Goal: Task Accomplishment & Management: Manage account settings

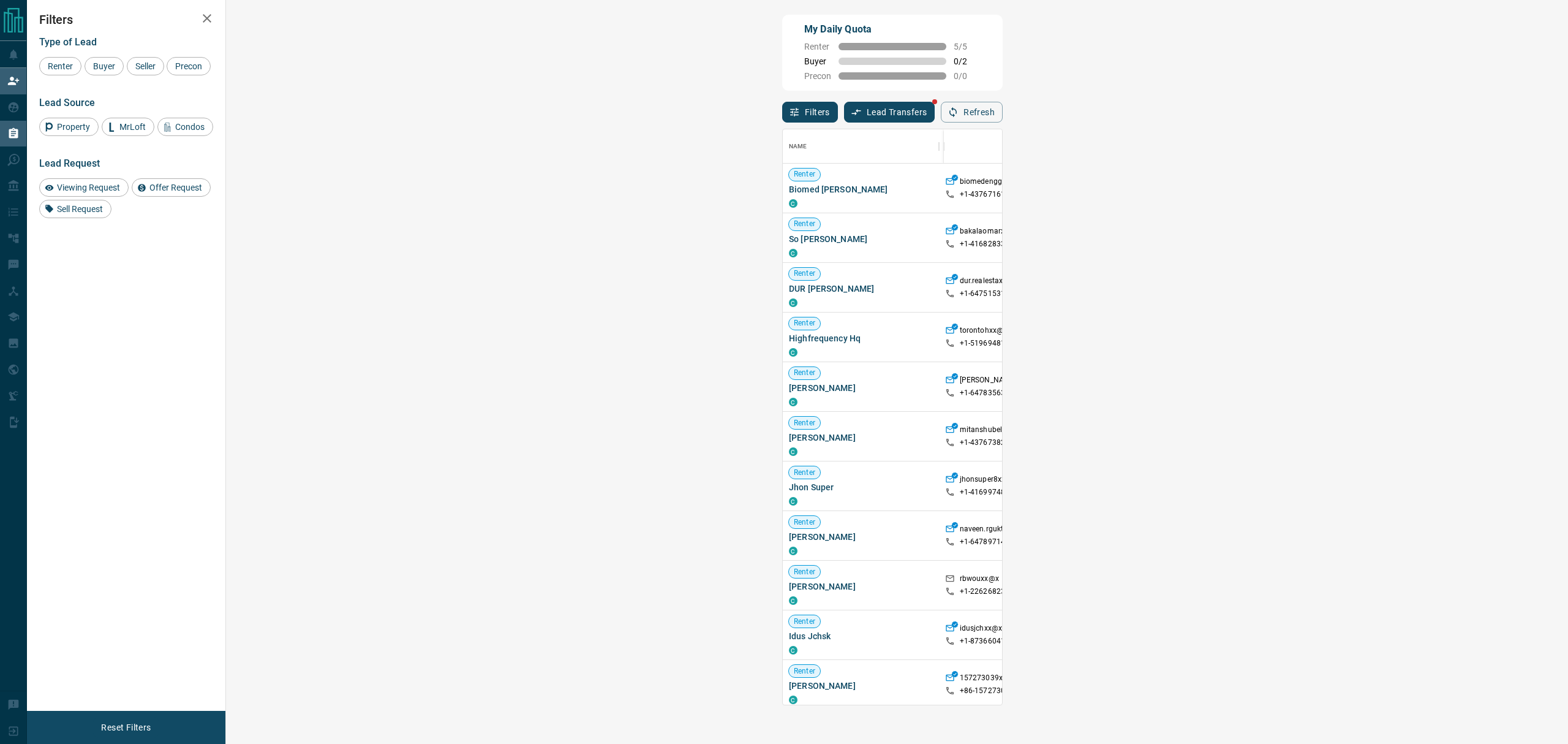
scroll to position [564, 1302]
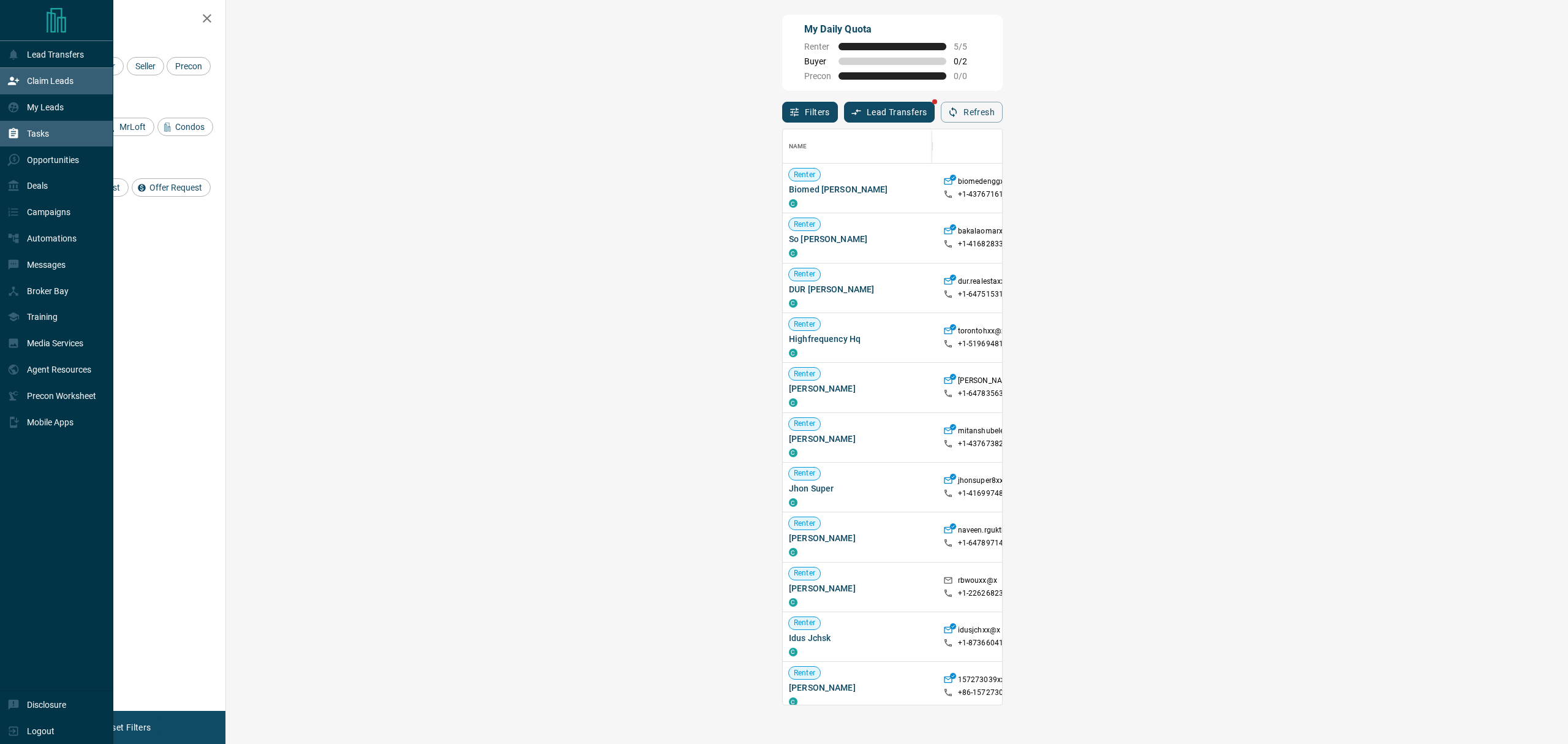
click at [26, 129] on div "Tasks" at bounding box center [28, 134] width 42 height 20
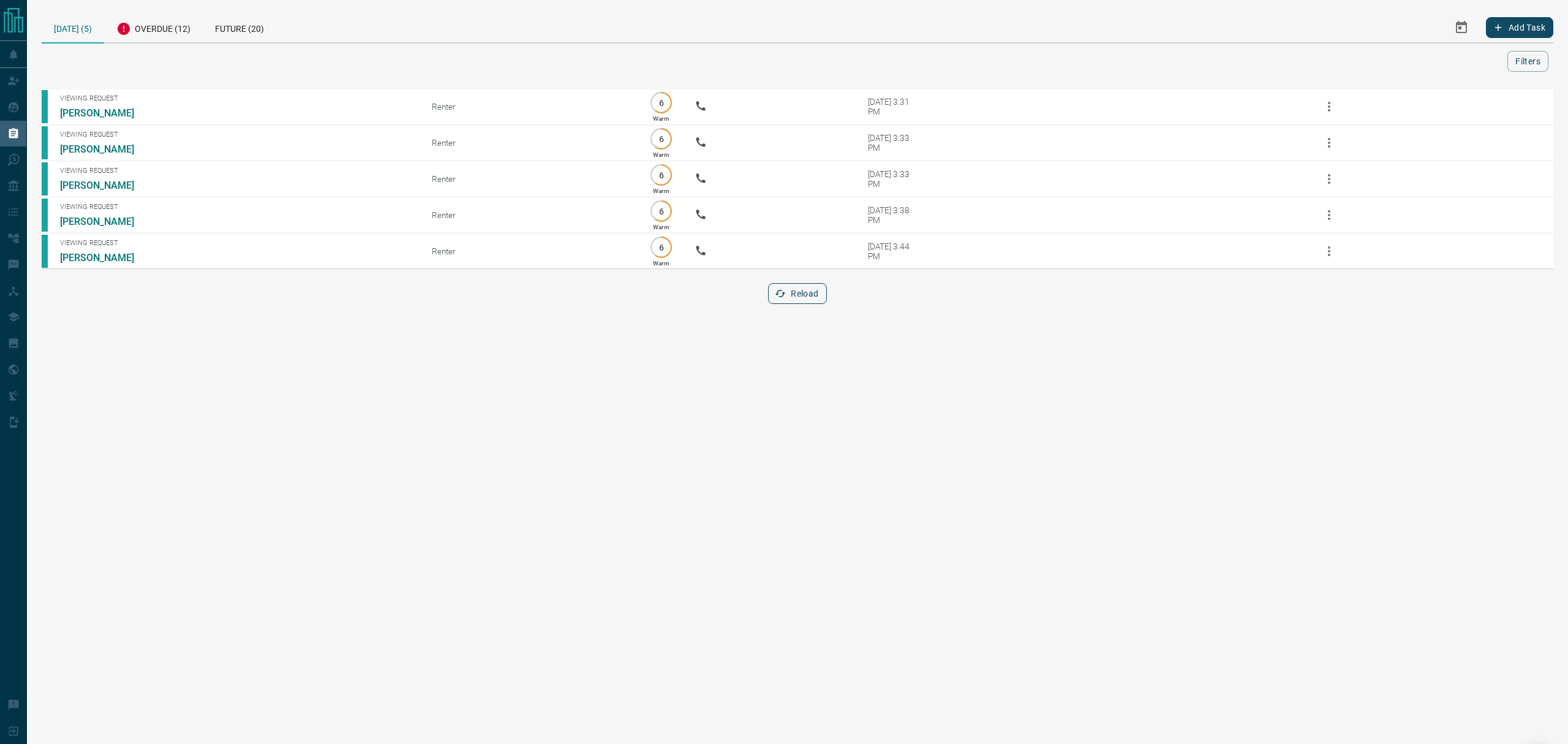
click at [774, 292] on button "Reload" at bounding box center [797, 294] width 58 height 20
click at [128, 20] on div "Overdue (12)" at bounding box center [153, 27] width 98 height 30
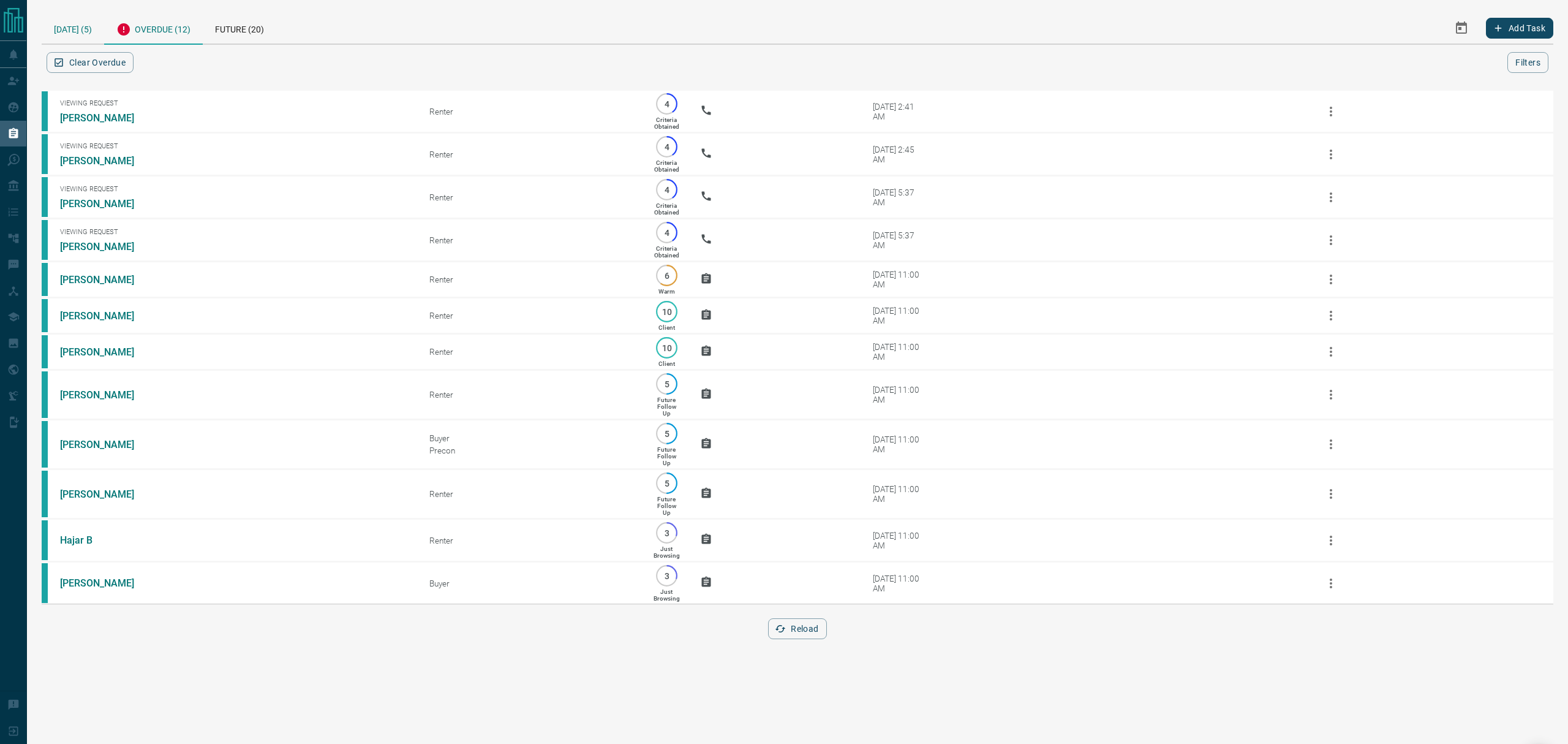
click at [76, 22] on div "[DATE] (5)" at bounding box center [72, 28] width 62 height 32
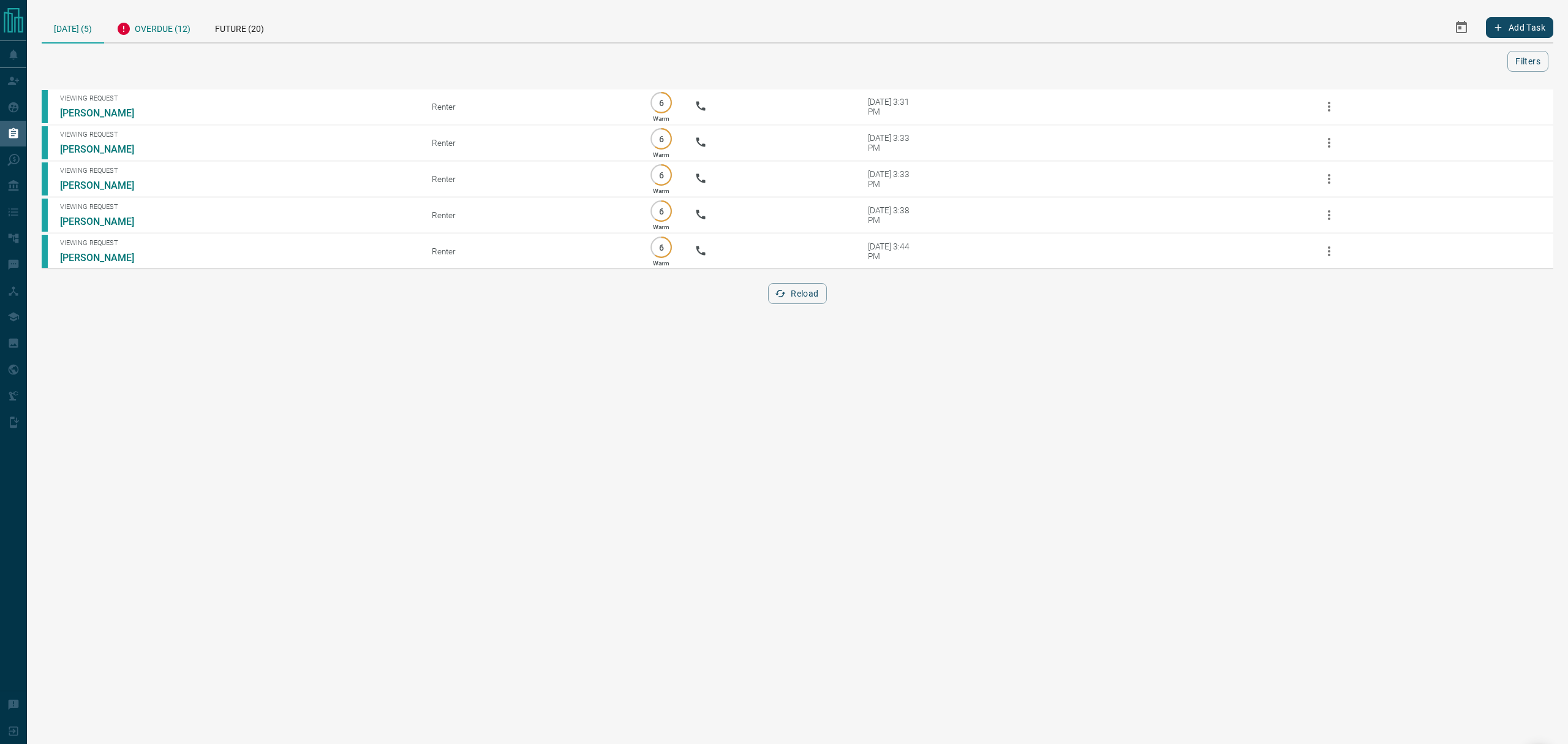
click at [164, 23] on div "Overdue (12)" at bounding box center [153, 27] width 98 height 30
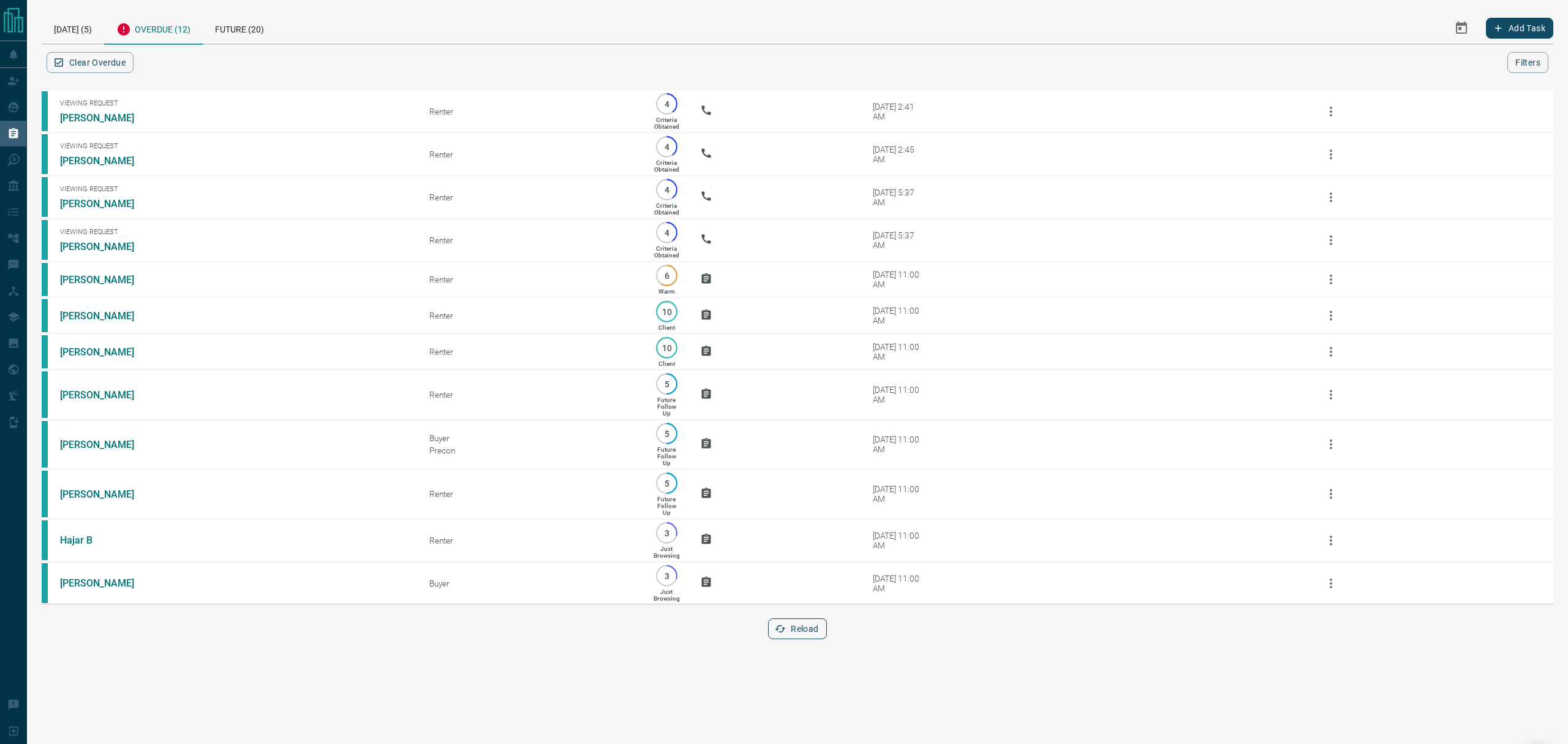
click at [792, 639] on button "Reload" at bounding box center [797, 629] width 58 height 20
click at [74, 37] on div "[DATE] (5)" at bounding box center [72, 28] width 62 height 32
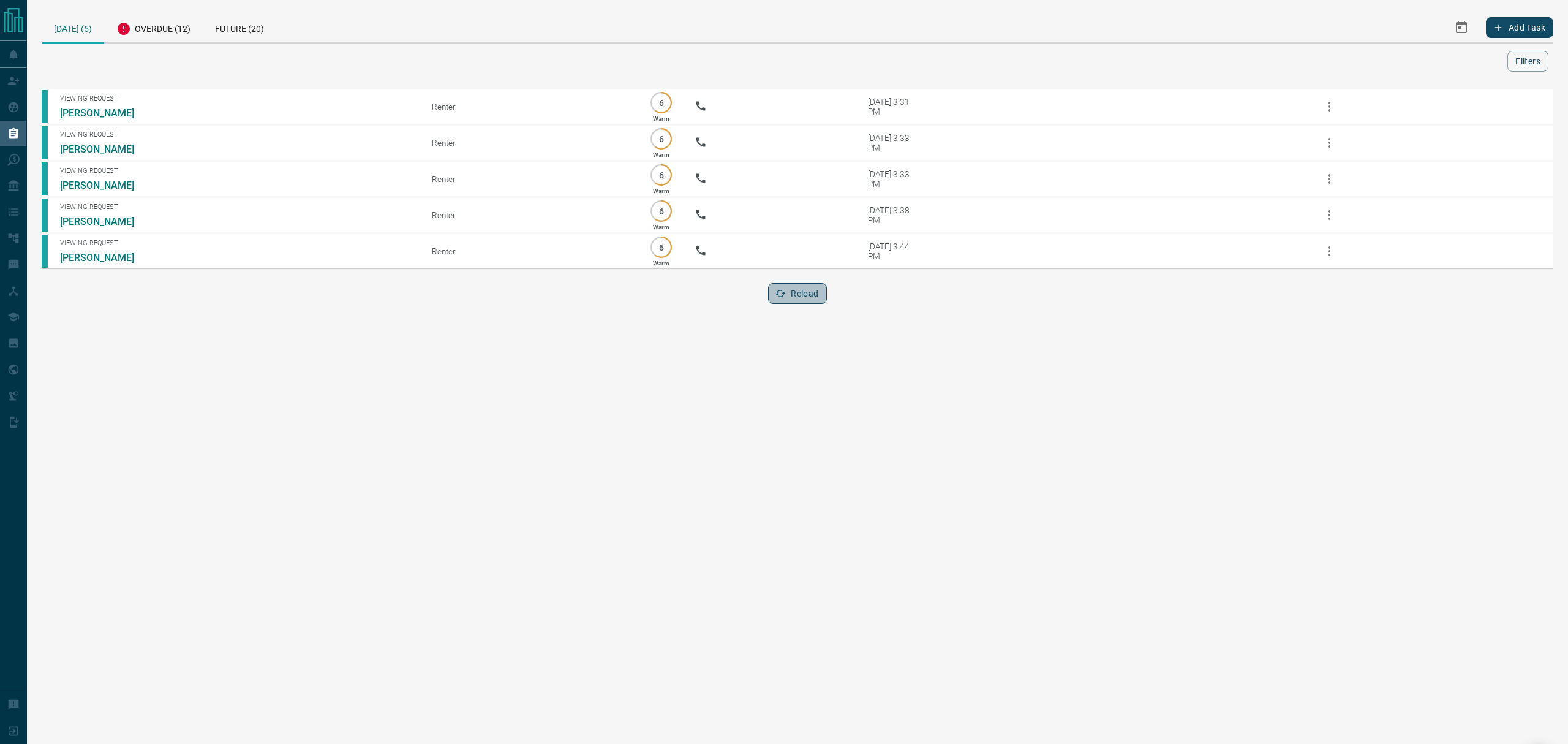
click at [789, 296] on button "Reload" at bounding box center [797, 294] width 58 height 20
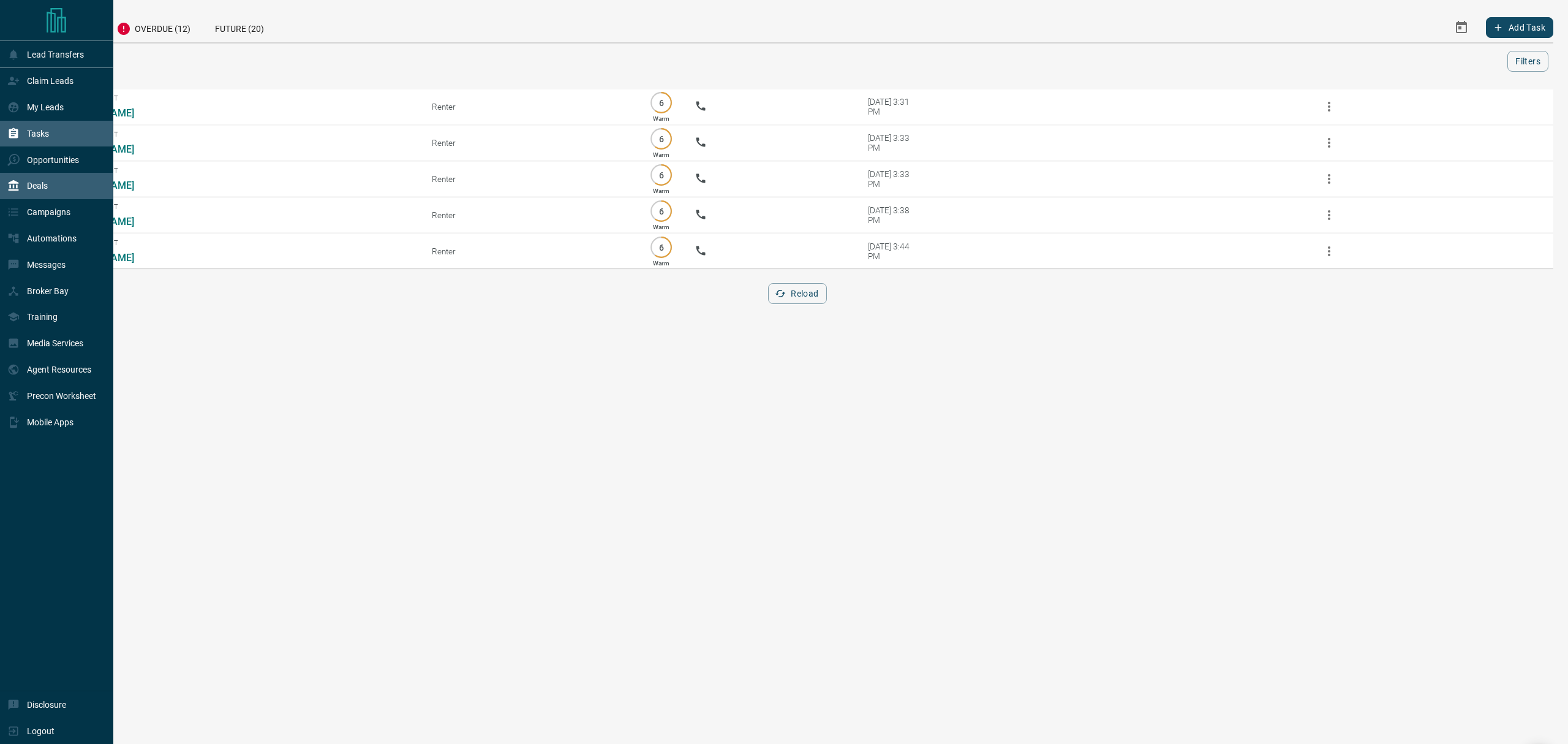
click at [19, 190] on icon at bounding box center [13, 185] width 12 height 12
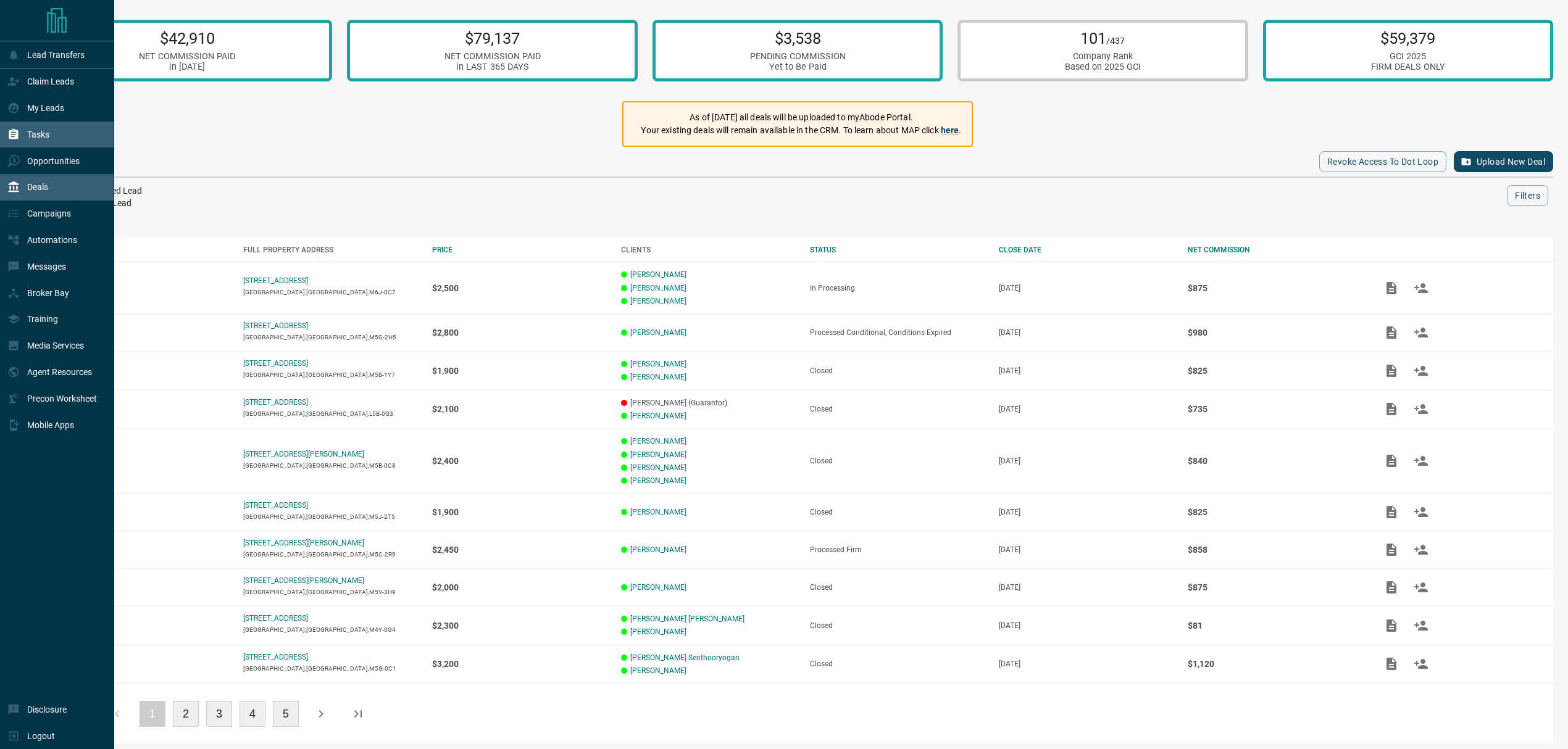
click at [52, 134] on div "Tasks" at bounding box center [57, 135] width 114 height 26
